Goal: Transaction & Acquisition: Obtain resource

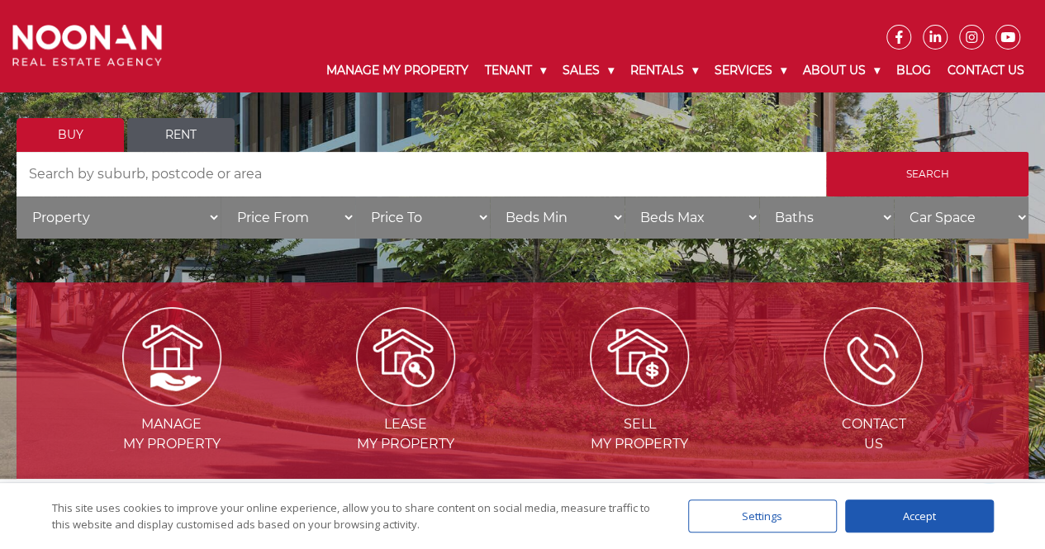
scroll to position [187, 0]
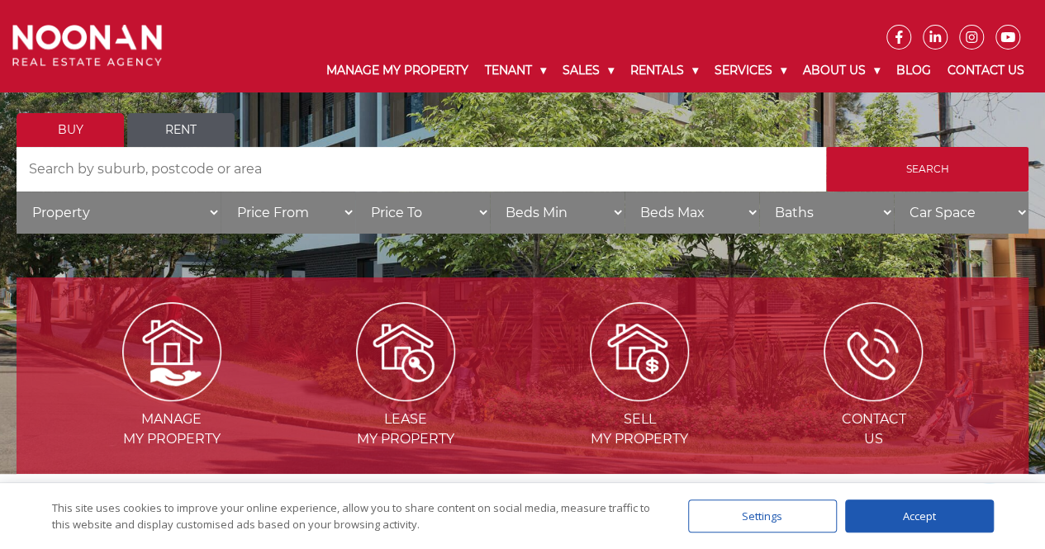
click at [205, 121] on link "Rent" at bounding box center [180, 130] width 107 height 34
click at [168, 126] on link "Rent" at bounding box center [180, 130] width 107 height 34
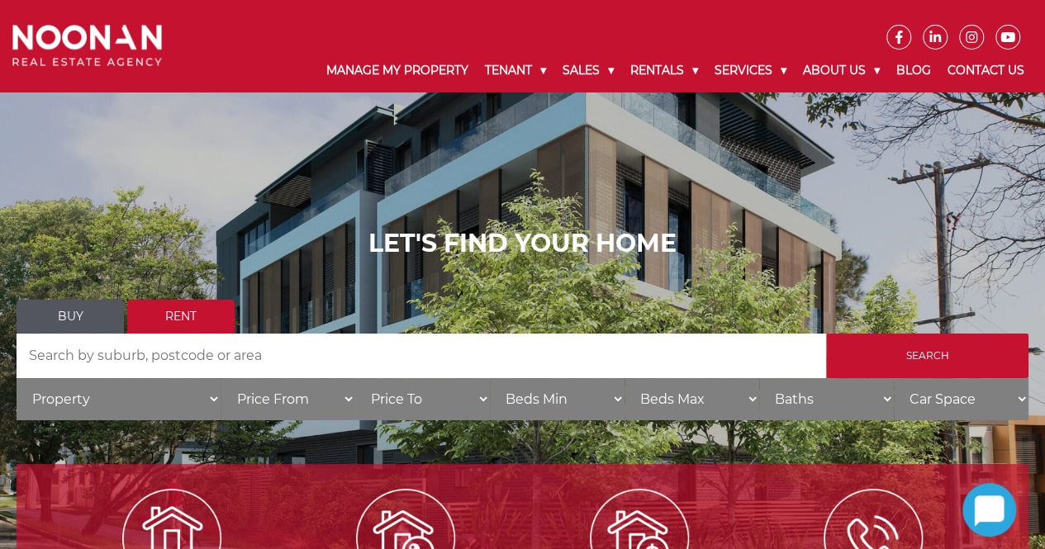
click at [124, 354] on input "Search by Address" at bounding box center [421, 356] width 809 height 45
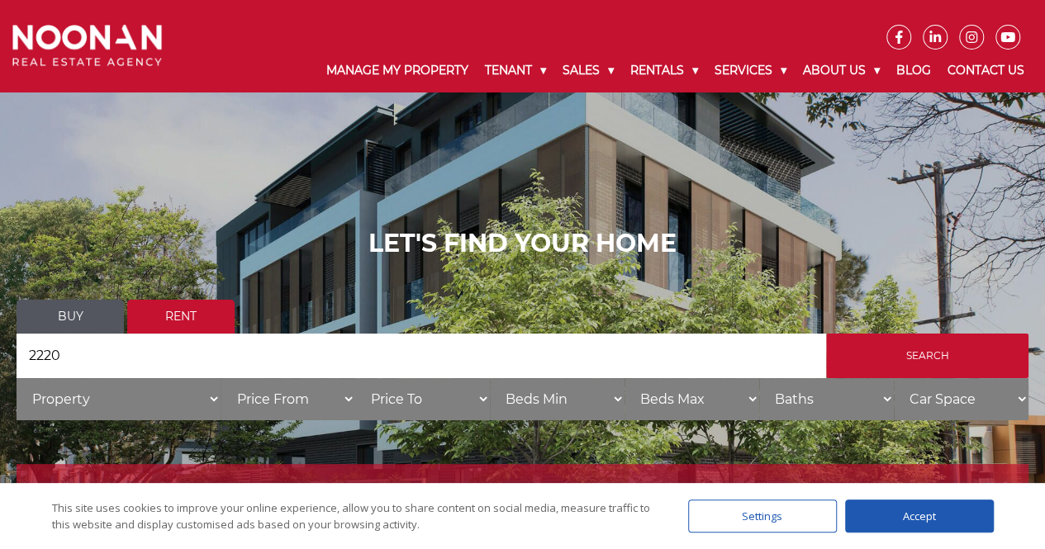
type input "2220"
click at [826, 334] on input "Search" at bounding box center [927, 356] width 202 height 45
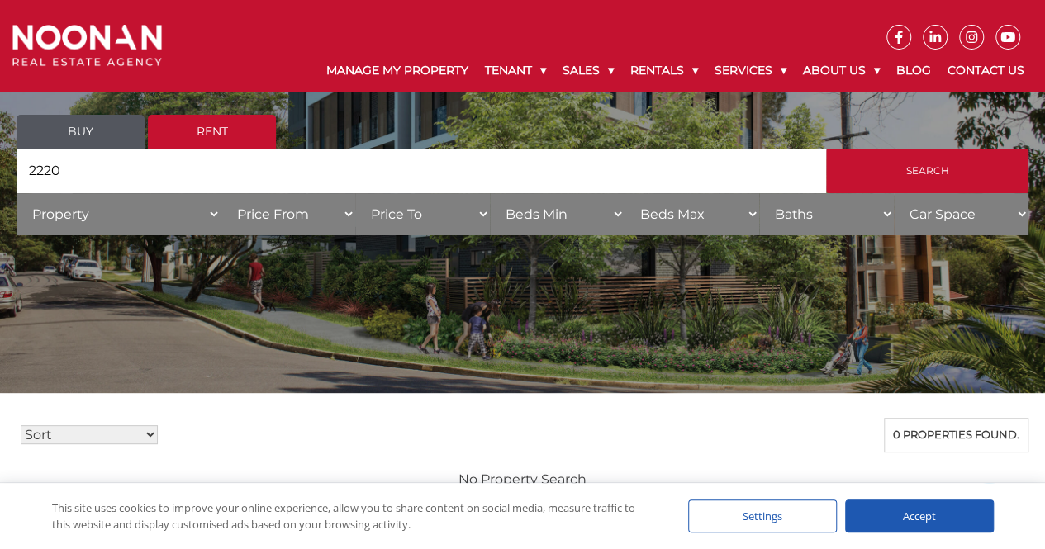
scroll to position [101, 0]
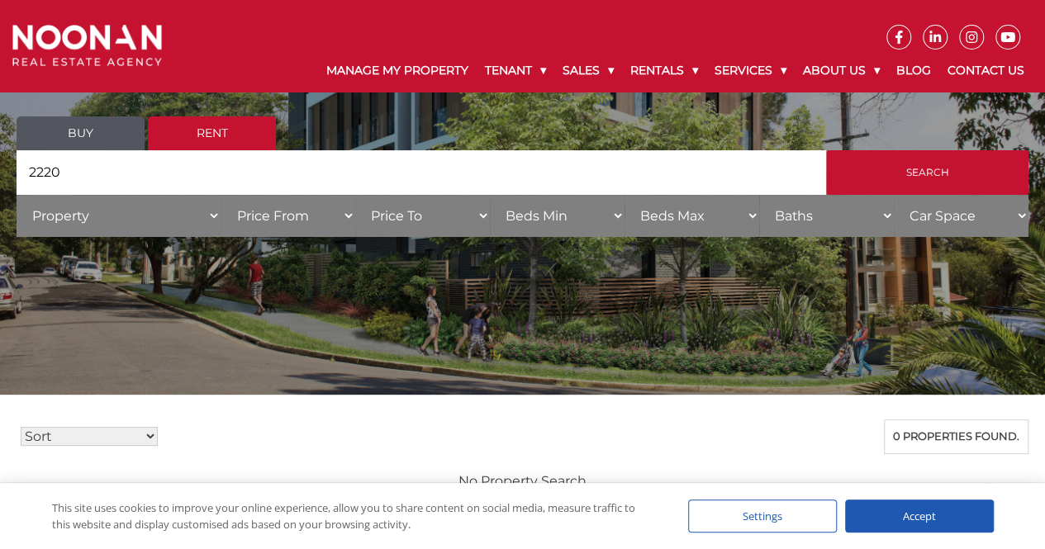
click at [73, 176] on input "2220" at bounding box center [421, 172] width 809 height 45
type input "2"
click at [826, 150] on input "Search" at bounding box center [927, 172] width 202 height 45
click at [525, 192] on input "hurstville" at bounding box center [421, 172] width 809 height 45
type input "h"
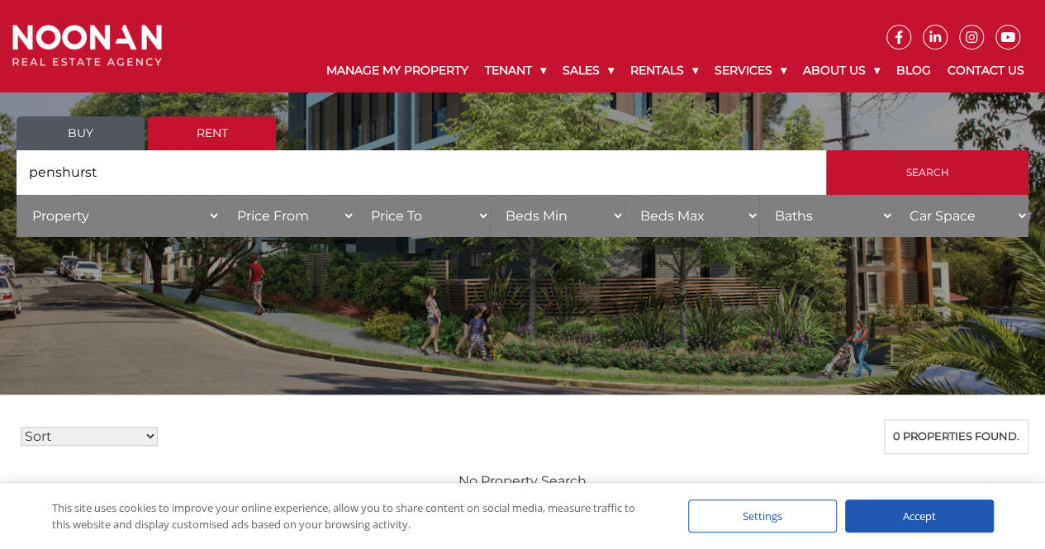
type input "penshurst"
click at [826, 150] on input "Search" at bounding box center [927, 172] width 202 height 45
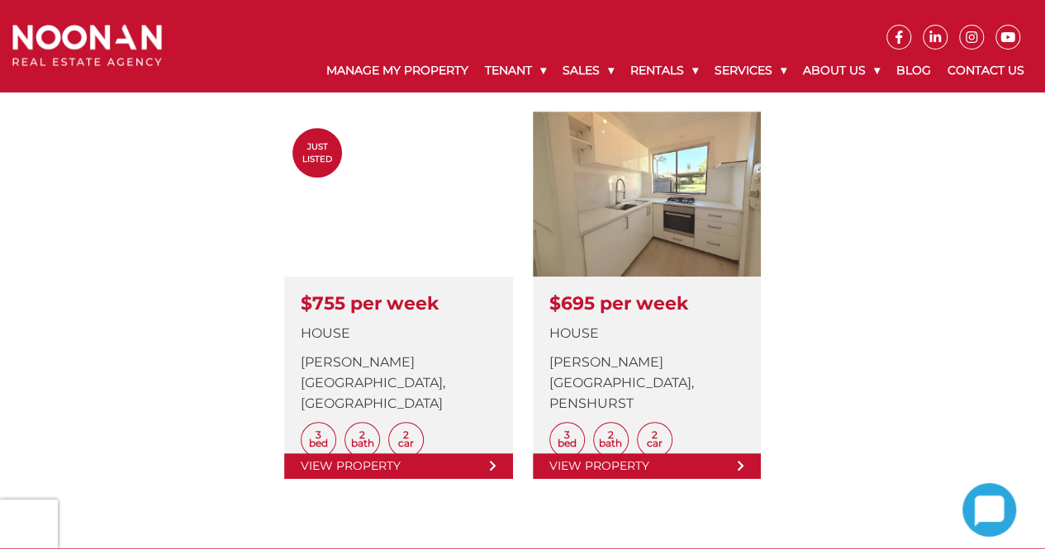
scroll to position [456, 0]
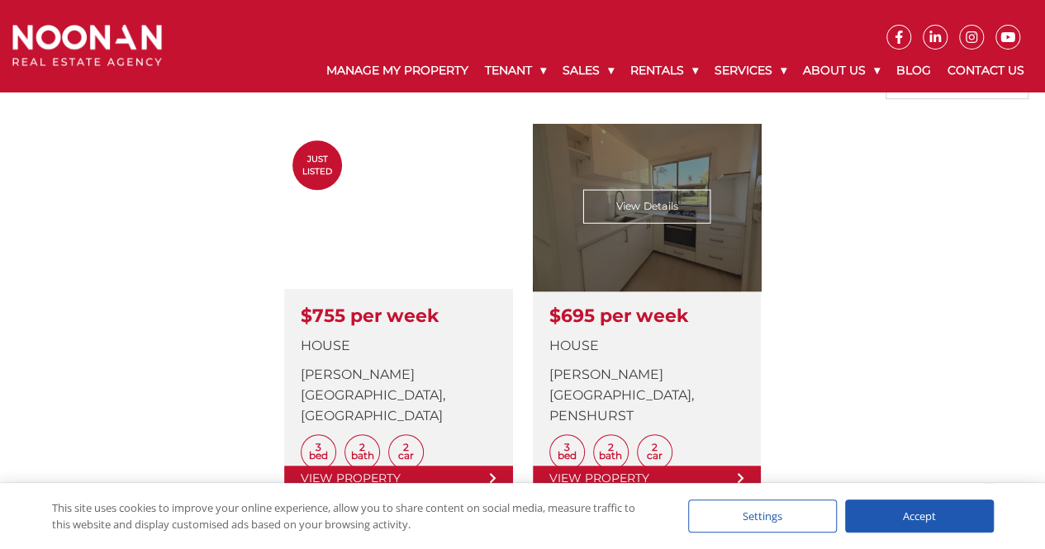
click at [642, 254] on link at bounding box center [647, 308] width 228 height 368
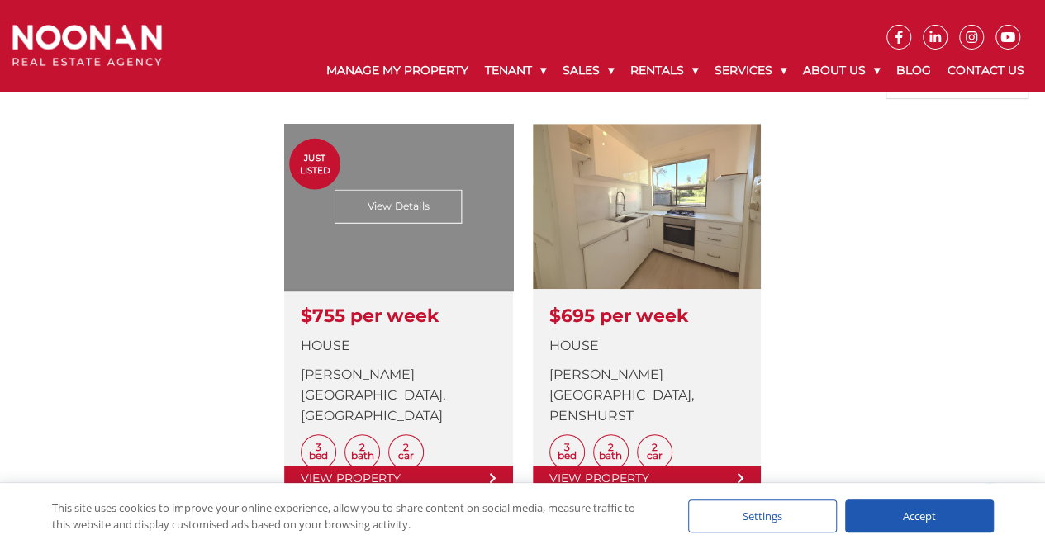
click at [288, 389] on link at bounding box center [398, 308] width 228 height 368
click at [434, 234] on link at bounding box center [398, 308] width 228 height 368
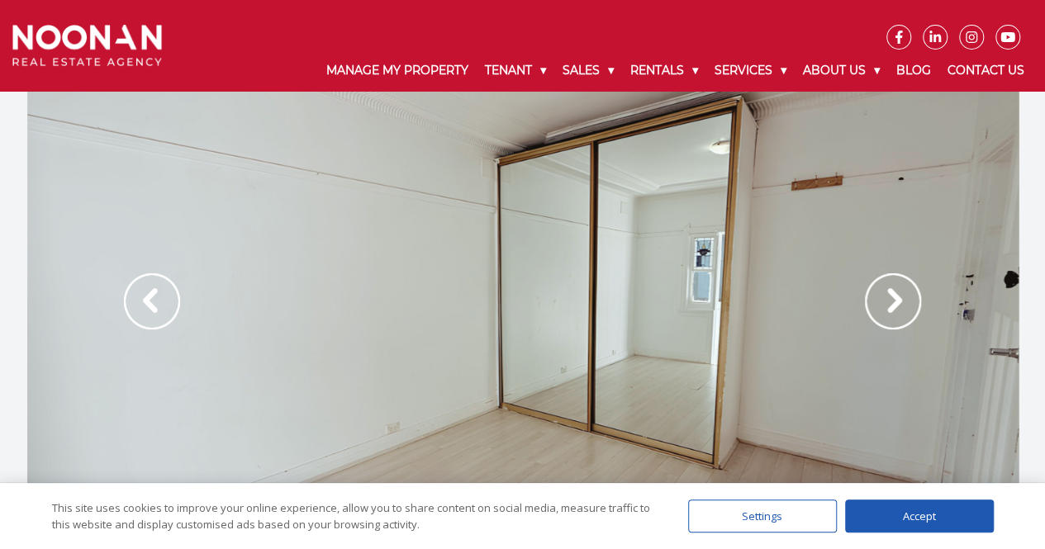
click at [915, 303] on img at bounding box center [893, 301] width 56 height 56
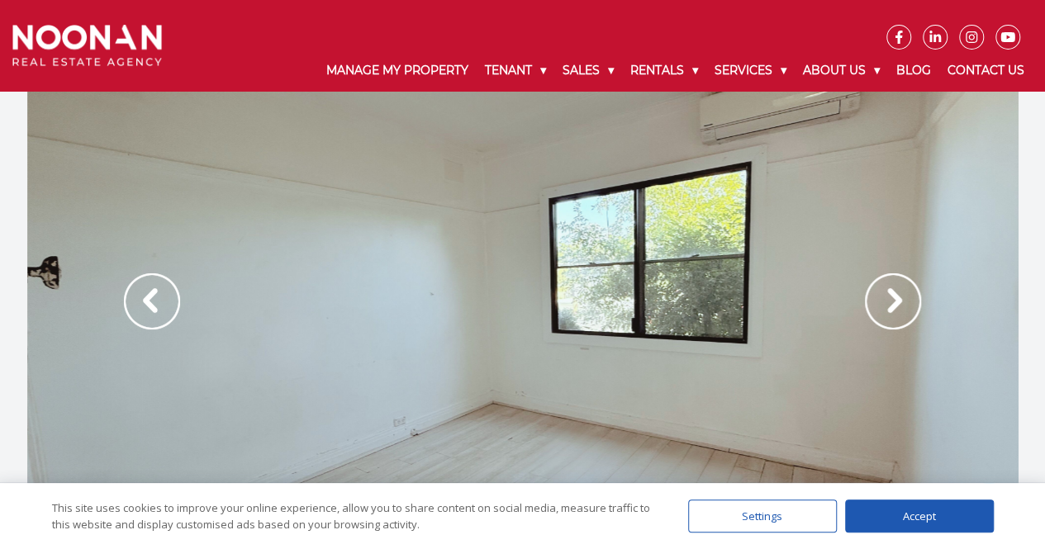
click at [915, 303] on img at bounding box center [893, 301] width 56 height 56
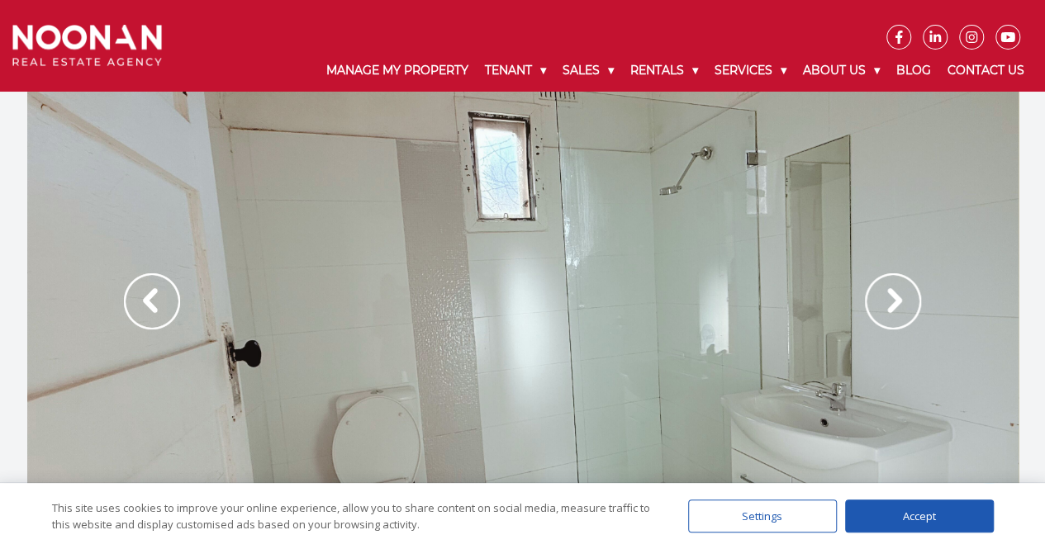
click at [915, 303] on img at bounding box center [893, 301] width 56 height 56
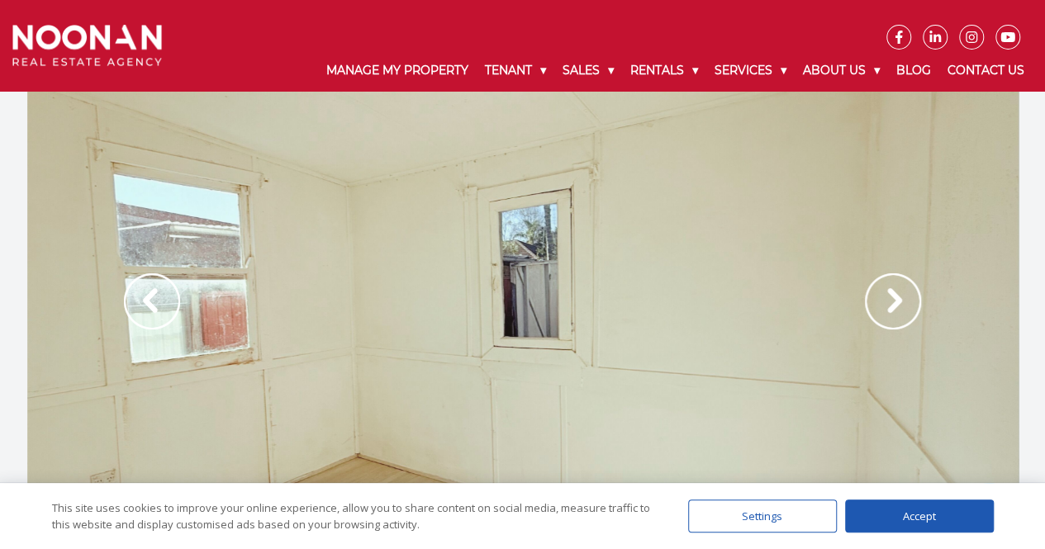
click at [915, 303] on img at bounding box center [893, 301] width 56 height 56
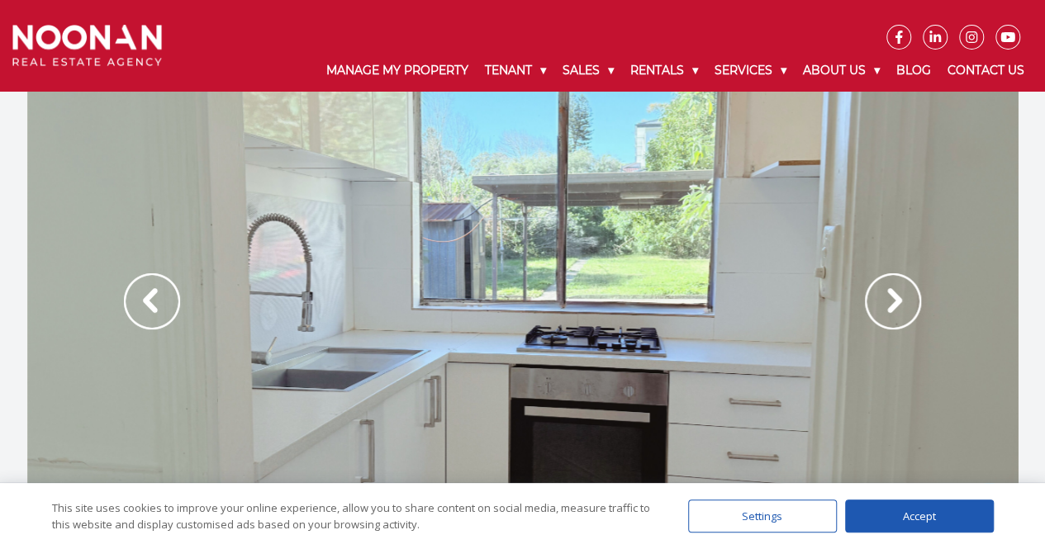
click at [915, 303] on img at bounding box center [893, 301] width 56 height 56
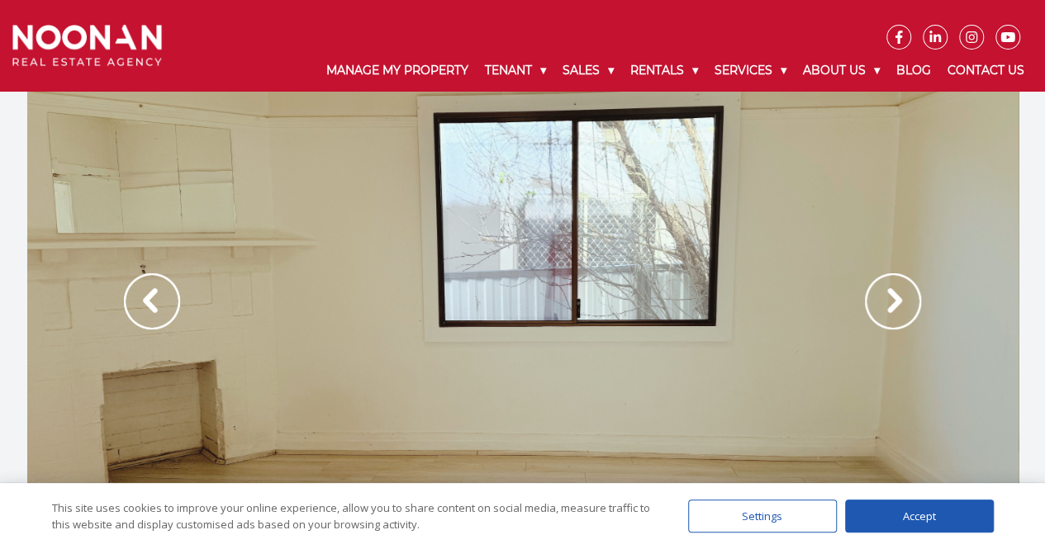
click at [915, 303] on img at bounding box center [893, 301] width 56 height 56
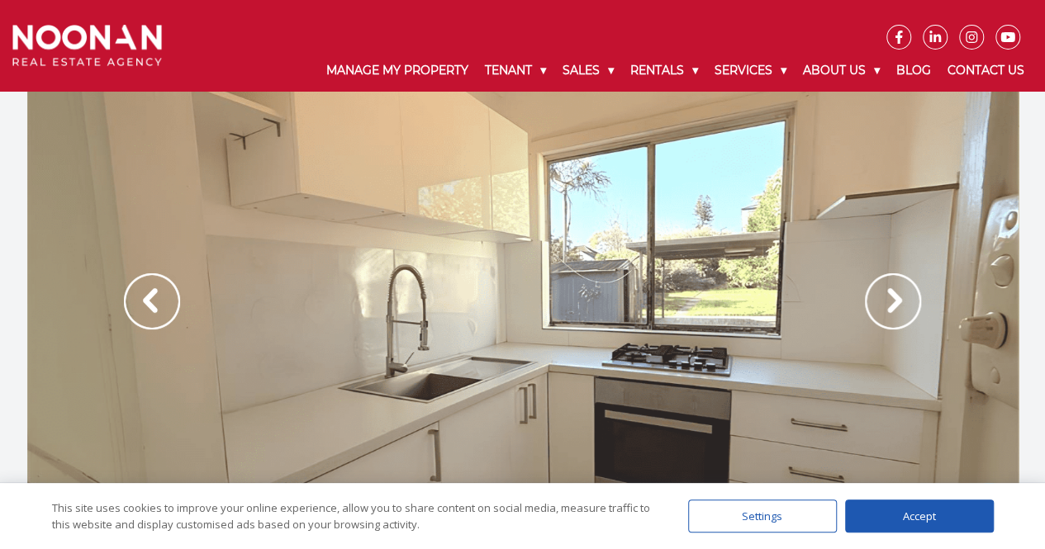
click at [915, 306] on img at bounding box center [893, 301] width 56 height 56
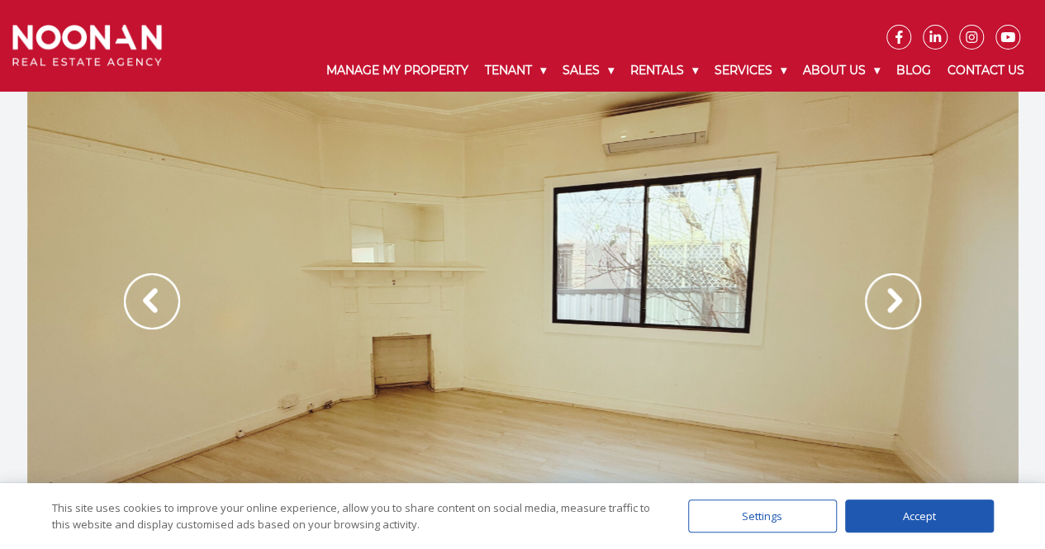
click at [915, 306] on img at bounding box center [893, 301] width 56 height 56
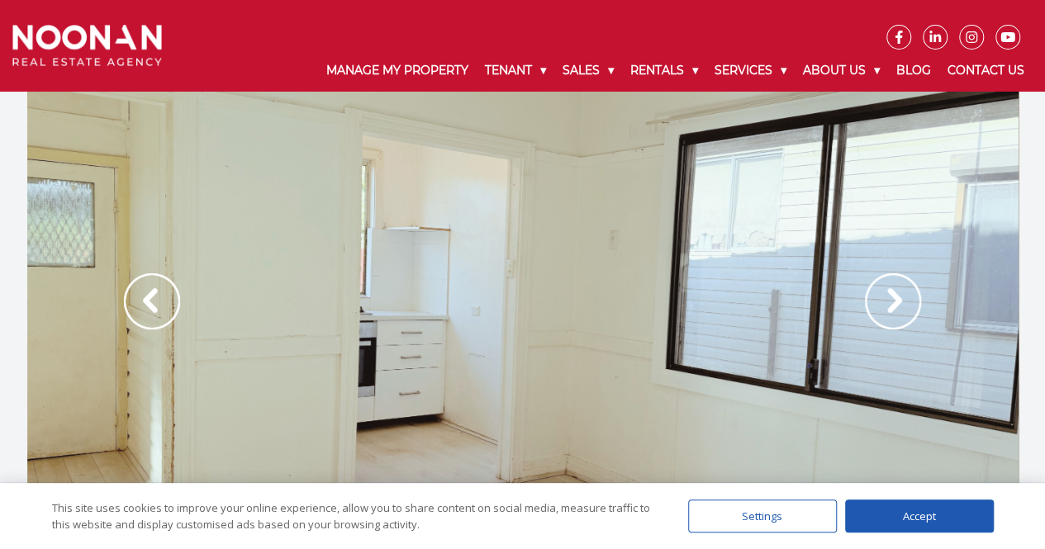
click at [915, 306] on img at bounding box center [893, 301] width 56 height 56
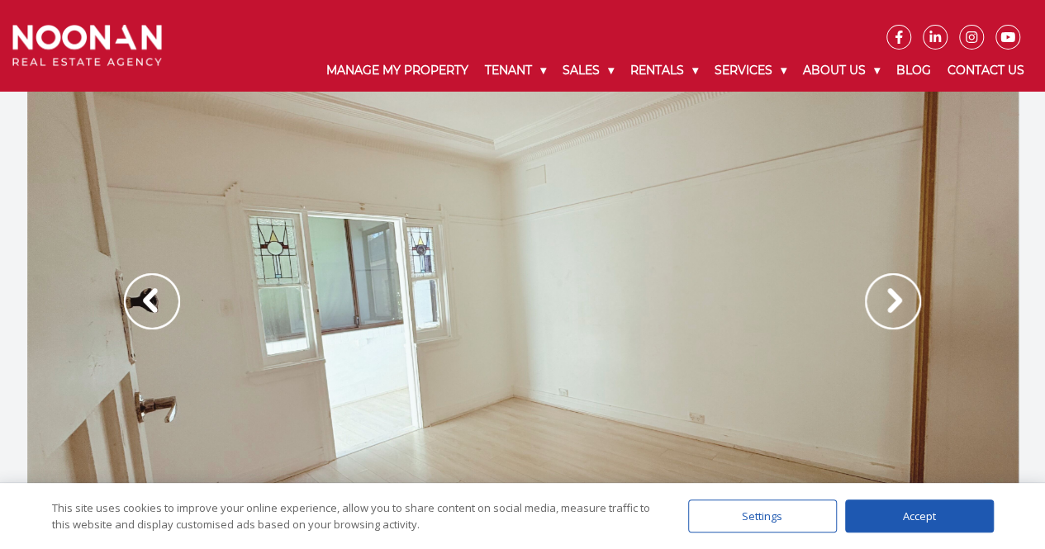
click at [915, 306] on img at bounding box center [893, 301] width 56 height 56
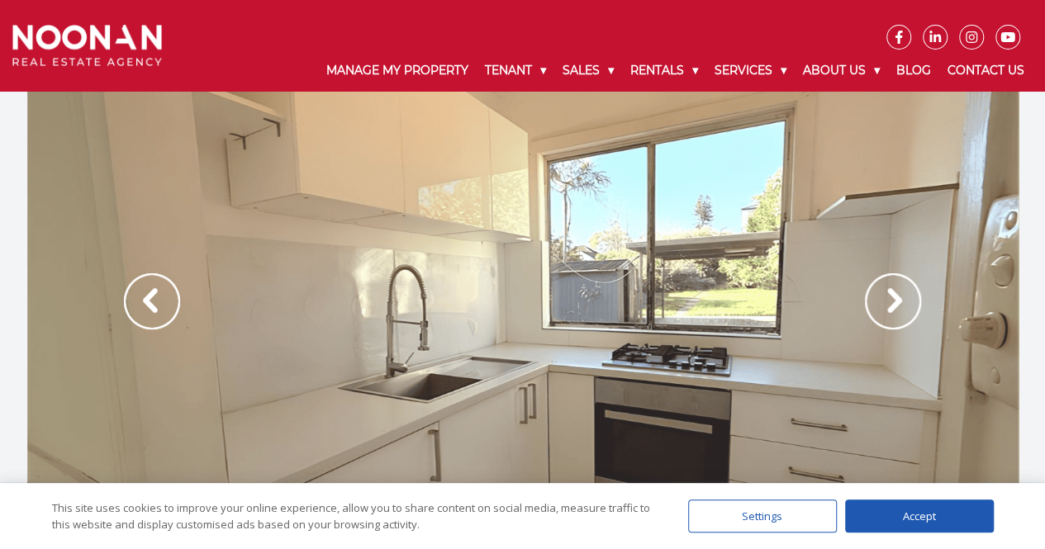
click at [899, 311] on img at bounding box center [893, 301] width 56 height 56
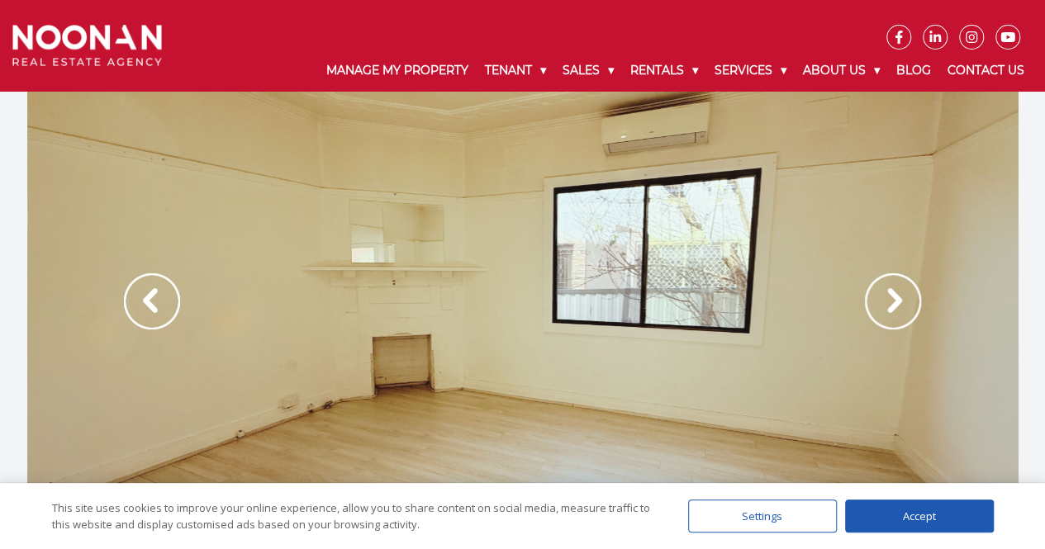
click at [899, 311] on img at bounding box center [893, 301] width 56 height 56
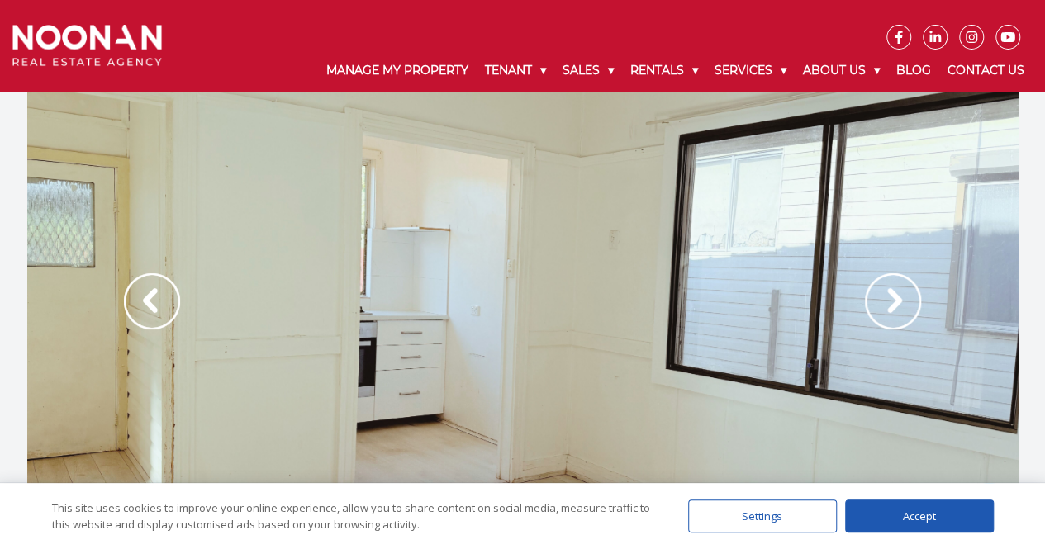
click at [899, 311] on img at bounding box center [893, 301] width 56 height 56
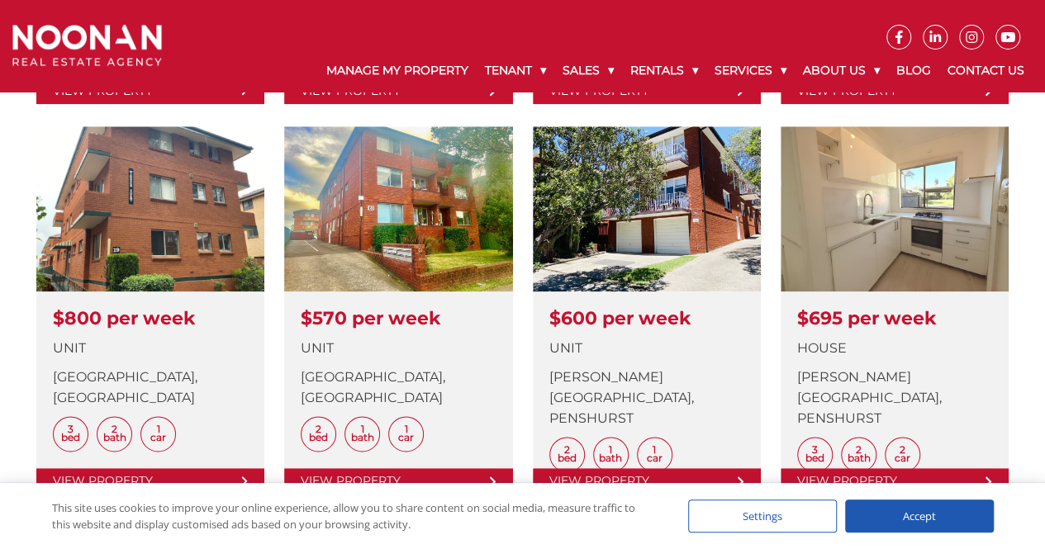
scroll to position [842, 0]
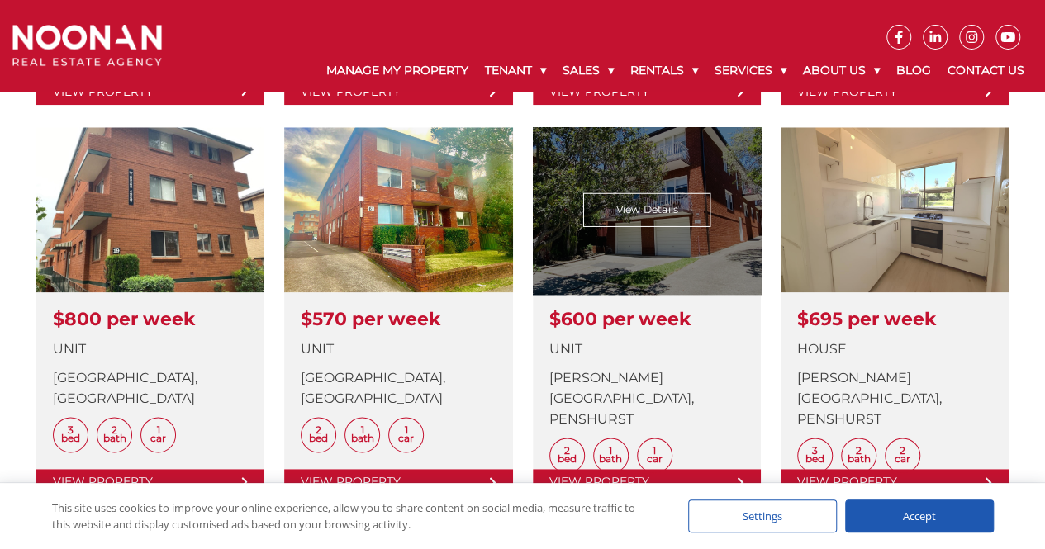
click at [653, 214] on link at bounding box center [647, 311] width 228 height 368
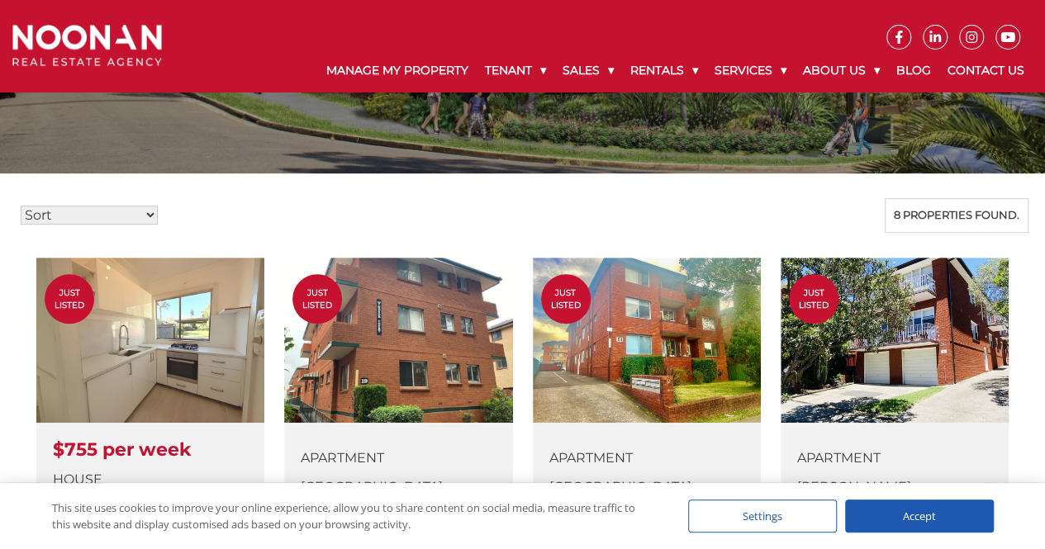
scroll to position [0, 0]
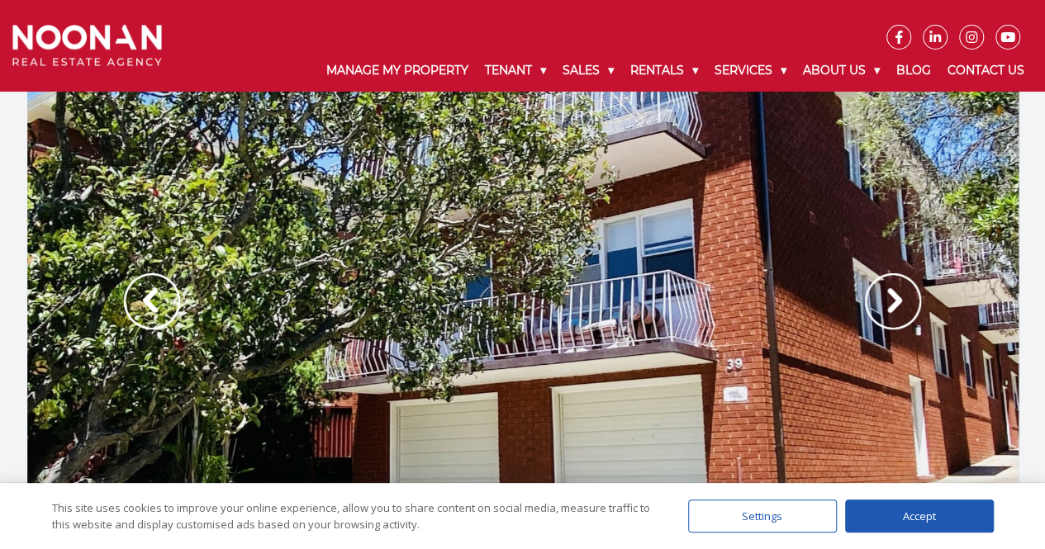
click at [908, 311] on img at bounding box center [893, 301] width 56 height 56
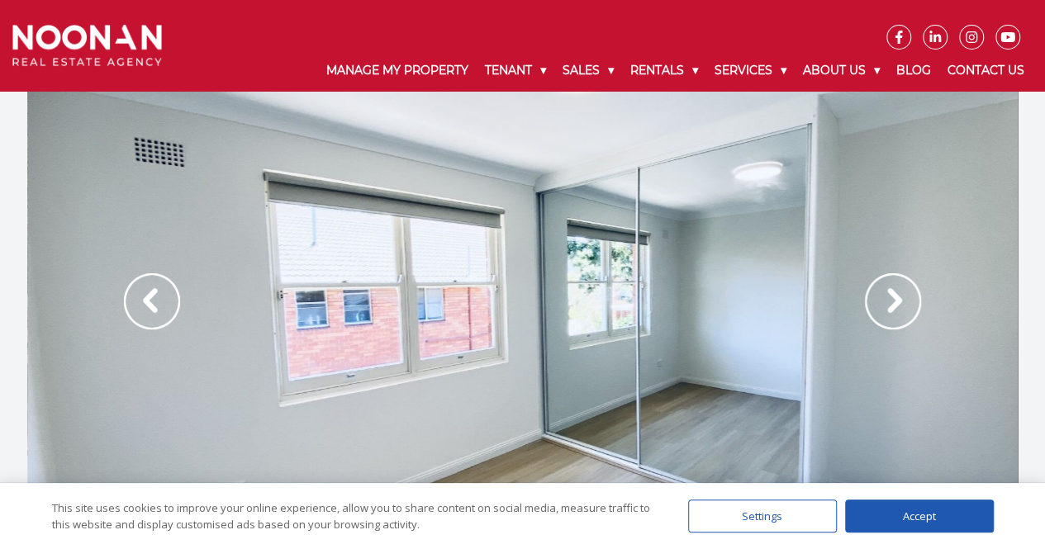
click at [908, 311] on img at bounding box center [893, 301] width 56 height 56
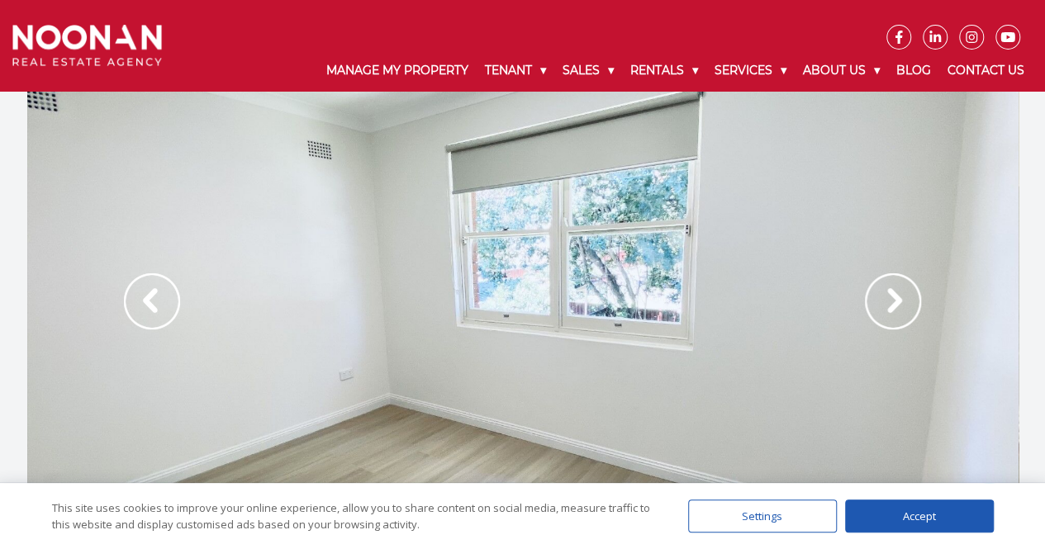
click at [908, 311] on img at bounding box center [893, 301] width 56 height 56
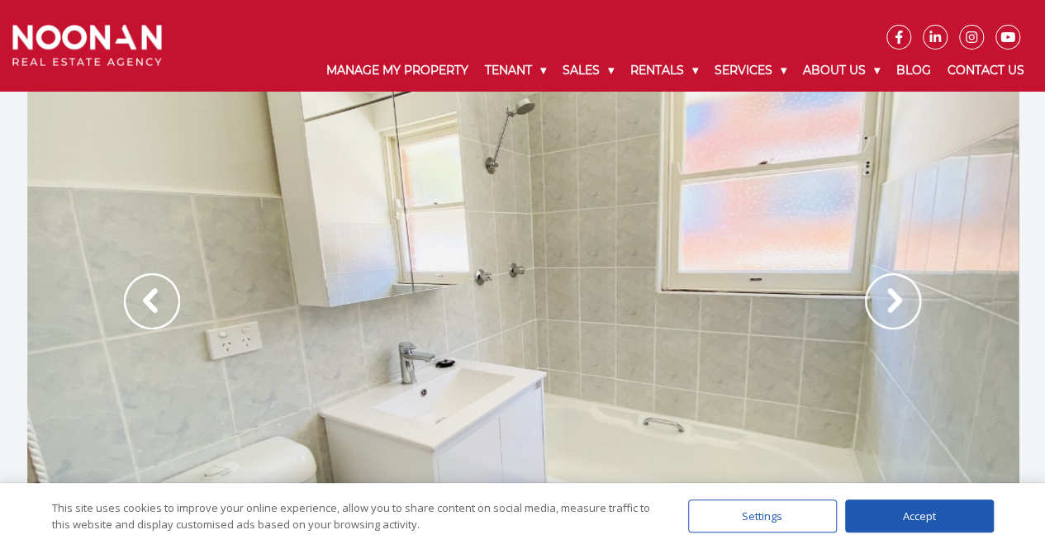
click at [908, 311] on img at bounding box center [893, 301] width 56 height 56
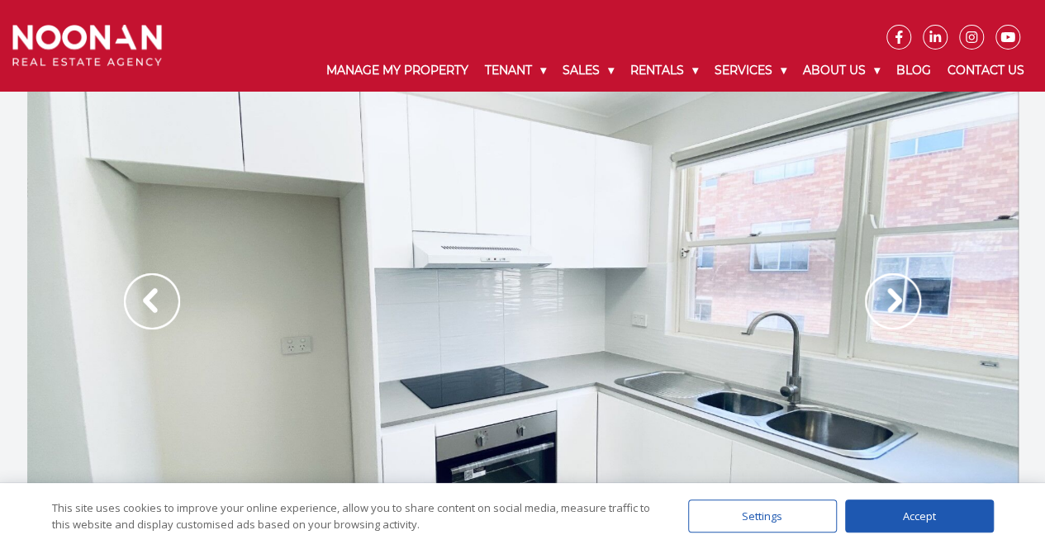
click at [908, 311] on img at bounding box center [893, 301] width 56 height 56
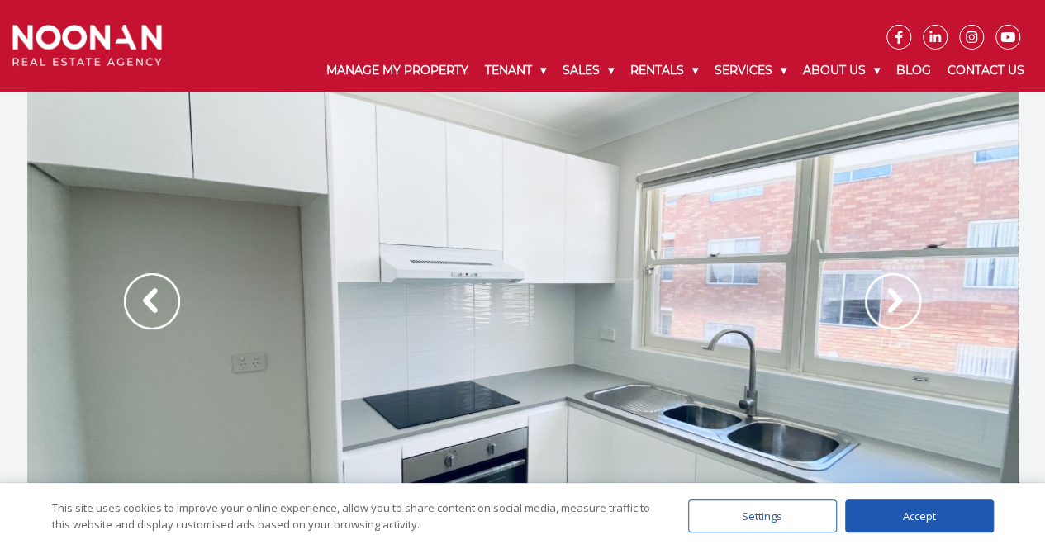
click at [908, 311] on img at bounding box center [893, 301] width 56 height 56
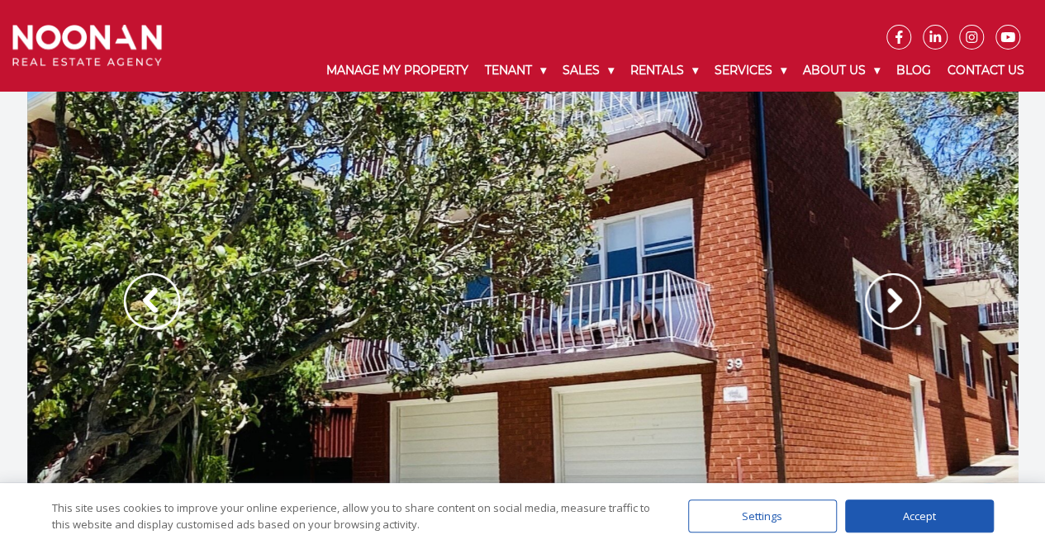
click at [908, 311] on img at bounding box center [893, 301] width 56 height 56
